Goal: Find specific page/section: Find specific page/section

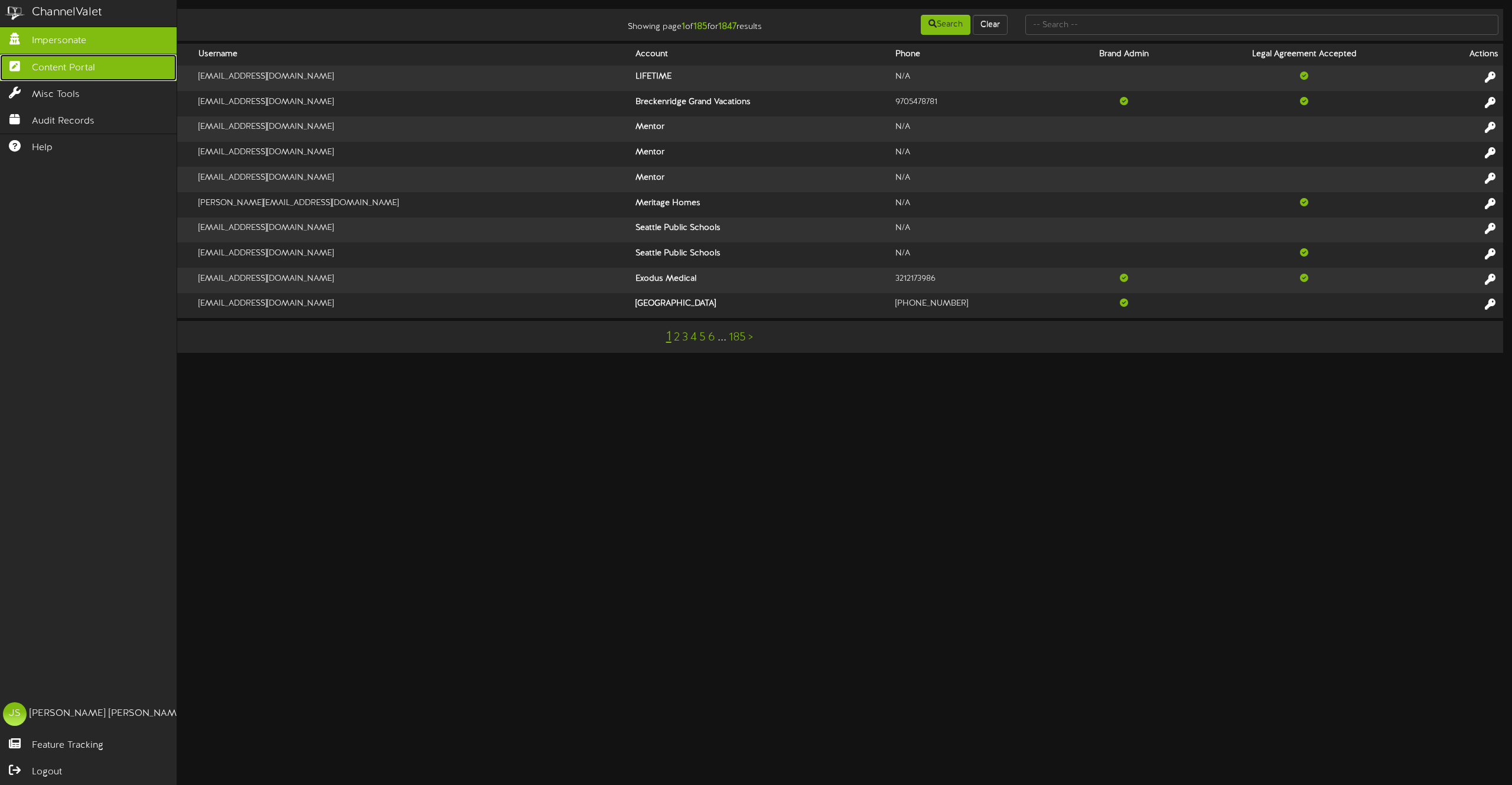
click at [26, 69] on icon at bounding box center [14, 65] width 30 height 9
